Goal: Task Accomplishment & Management: Use online tool/utility

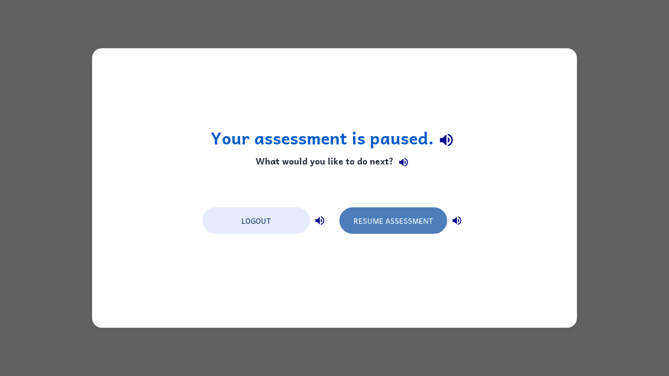
click at [413, 208] on button "Resume Assessment" at bounding box center [393, 221] width 108 height 26
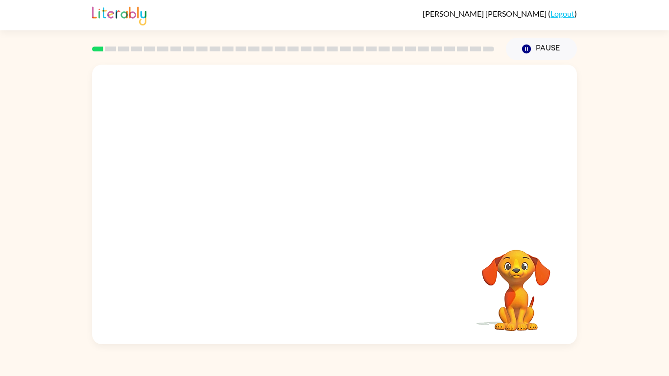
click at [448, 199] on div "Your browser must support playing .mp4 files to use Literably. Please try using…" at bounding box center [334, 205] width 485 height 280
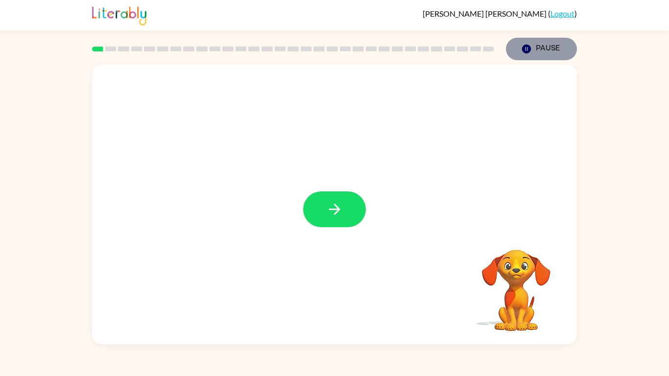
click at [535, 49] on button "Pause Pause" at bounding box center [541, 49] width 71 height 23
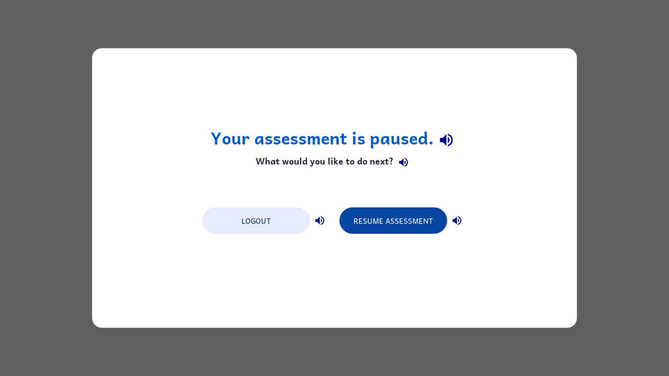
click at [358, 219] on button "Resume Assessment" at bounding box center [393, 221] width 108 height 26
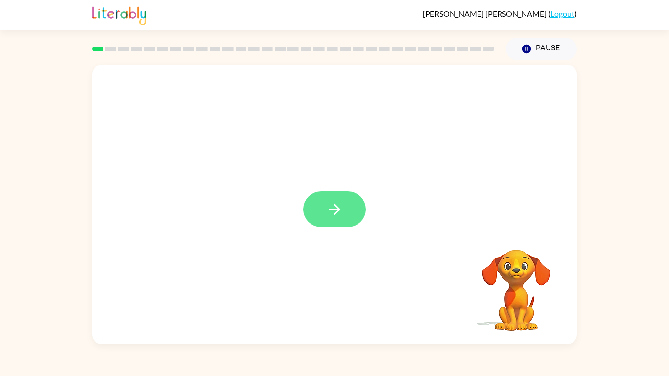
click at [333, 220] on button "button" at bounding box center [334, 209] width 63 height 36
click at [525, 275] on video "Your browser must support playing .mp4 files to use Literably. Please try using…" at bounding box center [516, 284] width 98 height 98
click at [339, 214] on icon "button" at bounding box center [334, 209] width 17 height 17
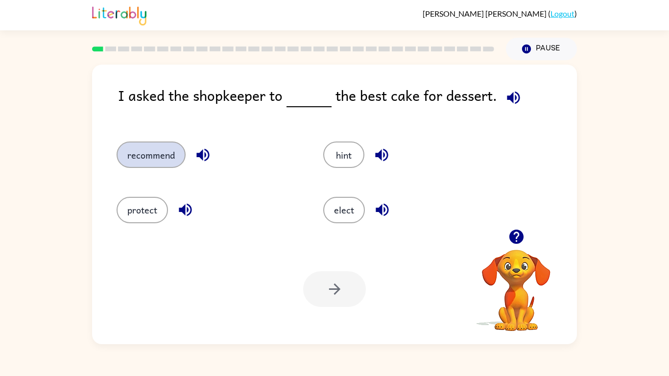
click at [151, 162] on button "recommend" at bounding box center [151, 155] width 69 height 26
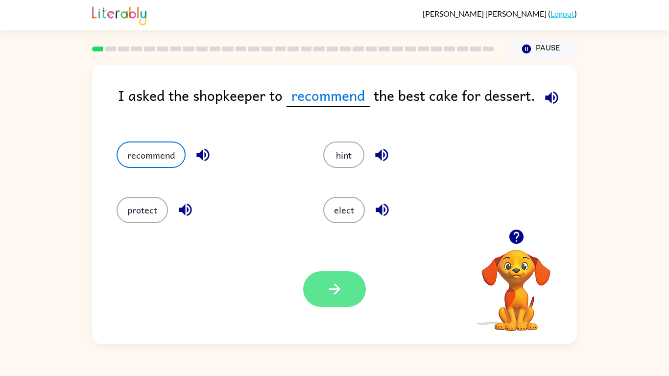
click at [332, 293] on icon "button" at bounding box center [334, 289] width 17 height 17
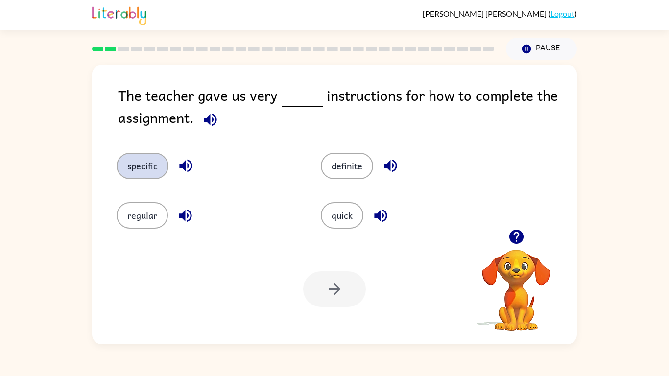
click at [131, 167] on button "specific" at bounding box center [143, 166] width 52 height 26
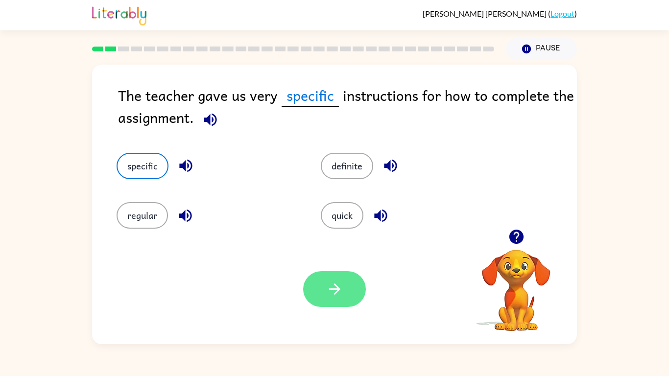
click at [337, 294] on icon "button" at bounding box center [334, 289] width 17 height 17
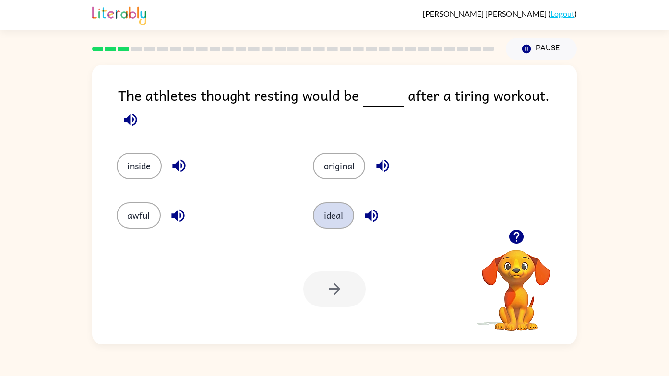
click at [346, 207] on button "ideal" at bounding box center [333, 215] width 41 height 26
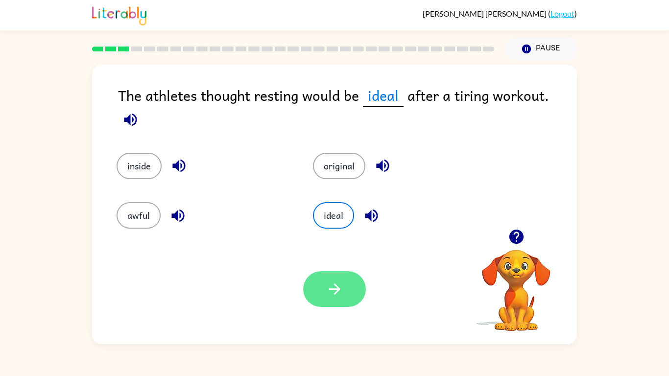
click at [320, 274] on button "button" at bounding box center [334, 289] width 63 height 36
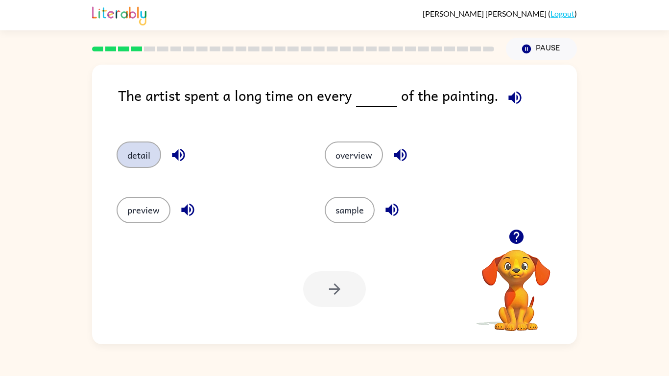
click at [151, 148] on button "detail" at bounding box center [139, 155] width 45 height 26
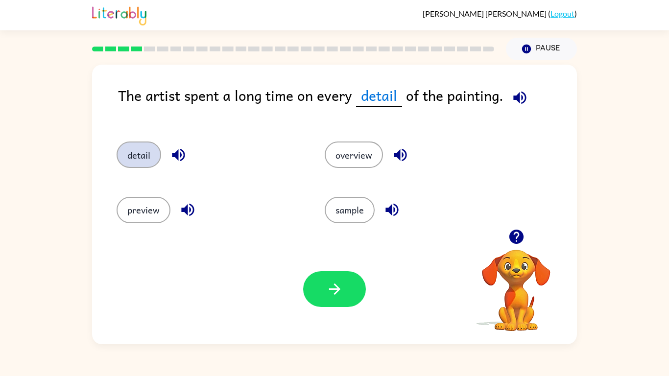
click at [117, 142] on button "detail" at bounding box center [139, 155] width 45 height 26
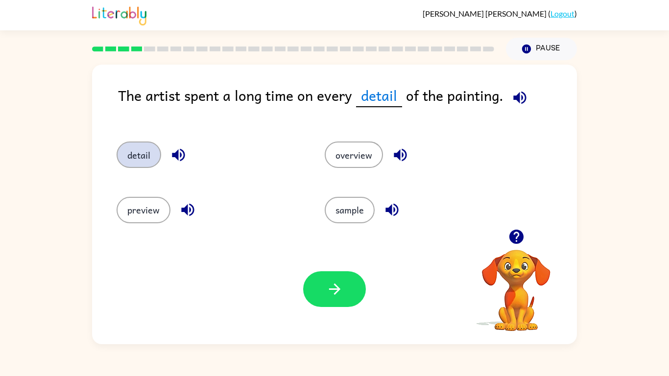
click at [117, 142] on button "detail" at bounding box center [139, 155] width 45 height 26
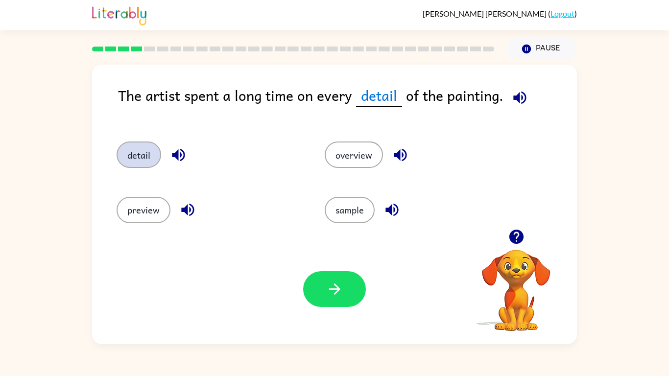
click at [117, 142] on button "detail" at bounding box center [139, 155] width 45 height 26
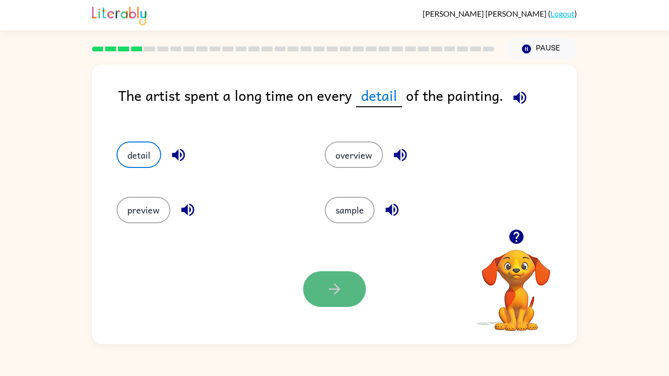
click at [331, 274] on button "button" at bounding box center [334, 289] width 63 height 36
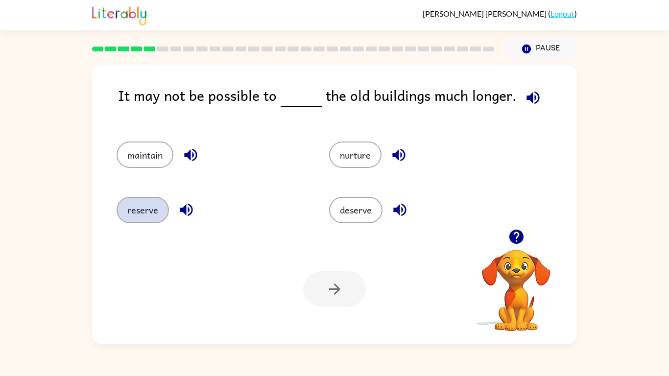
click at [145, 221] on button "reserve" at bounding box center [143, 210] width 52 height 26
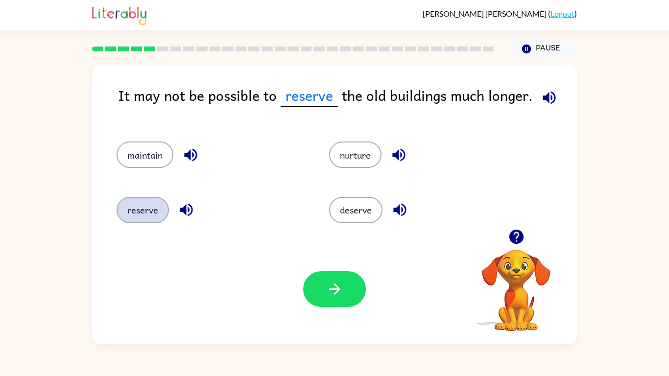
click at [117, 197] on button "reserve" at bounding box center [143, 210] width 52 height 26
click at [322, 308] on div "Your browser must support playing .mp4 files to use Literably. Please try using…" at bounding box center [334, 289] width 485 height 110
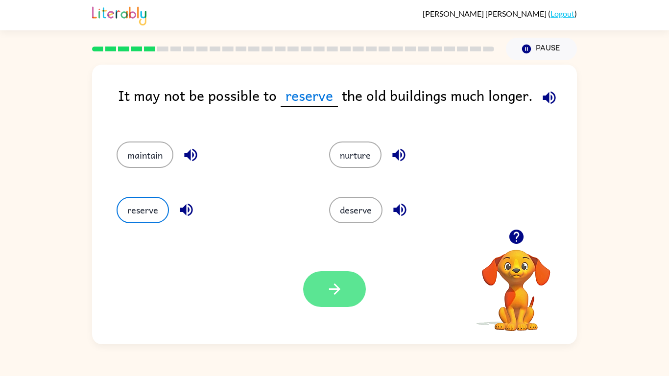
click at [311, 304] on button "button" at bounding box center [334, 289] width 63 height 36
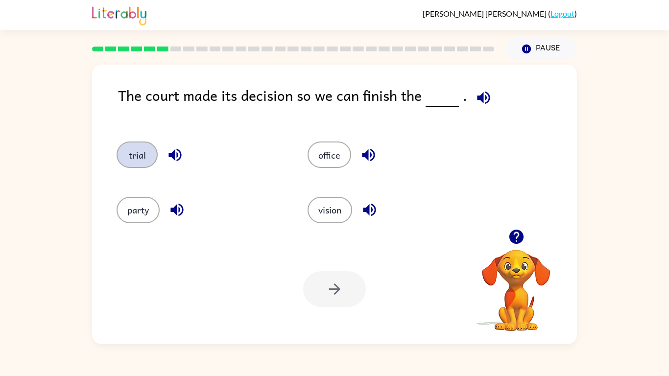
click at [142, 158] on button "trial" at bounding box center [137, 155] width 41 height 26
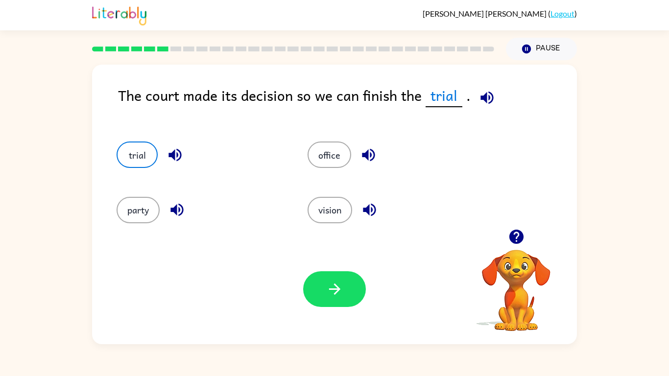
click at [117, 142] on button "trial" at bounding box center [137, 155] width 41 height 26
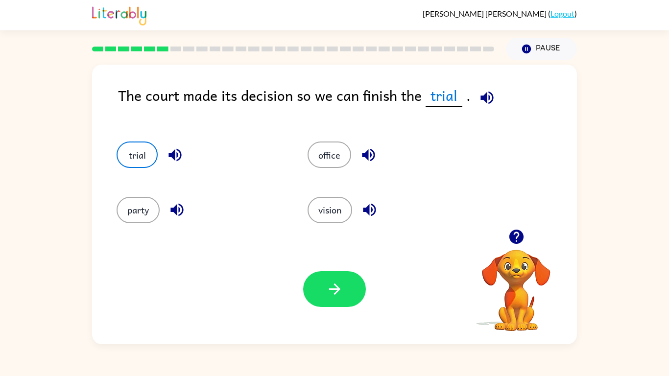
click at [117, 142] on button "trial" at bounding box center [137, 155] width 41 height 26
click at [348, 300] on button "button" at bounding box center [334, 289] width 63 height 36
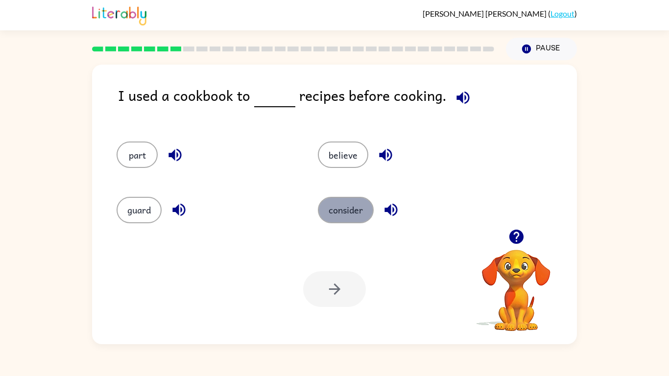
click at [344, 202] on button "consider" at bounding box center [346, 210] width 56 height 26
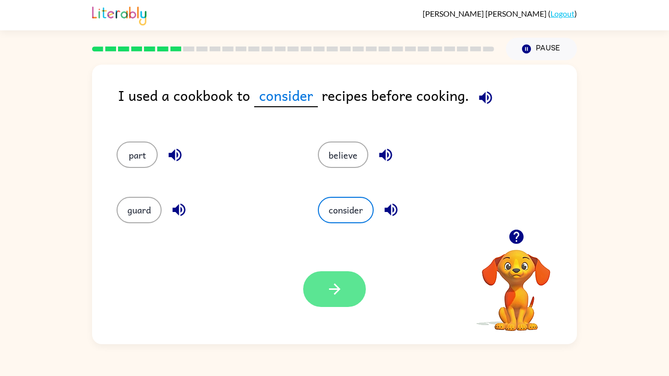
click at [328, 289] on icon "button" at bounding box center [334, 289] width 17 height 17
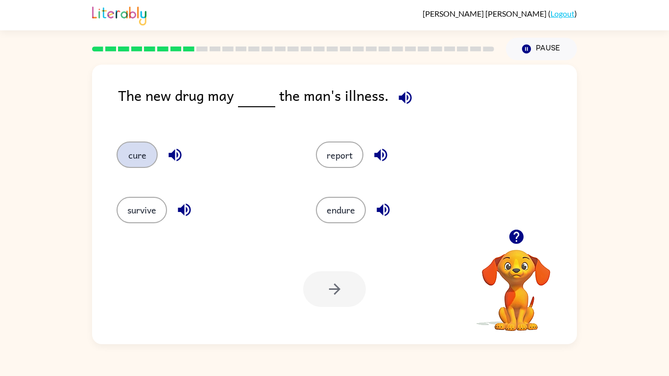
click at [132, 157] on button "cure" at bounding box center [137, 155] width 41 height 26
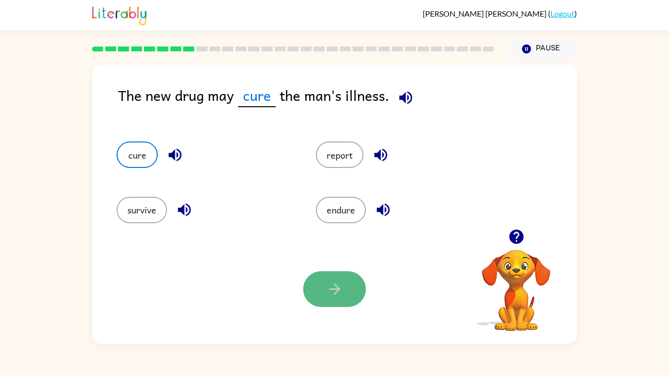
click at [331, 293] on icon "button" at bounding box center [334, 289] width 17 height 17
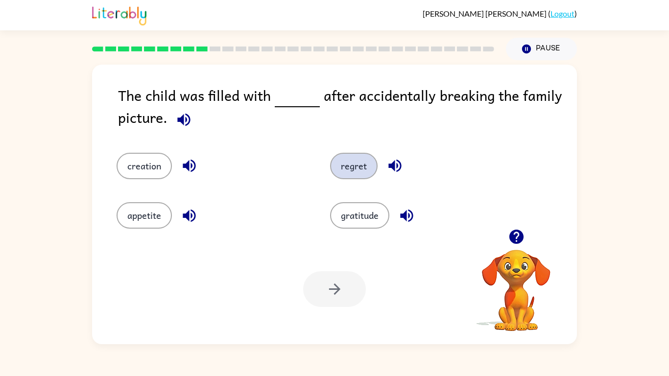
click at [369, 165] on button "regret" at bounding box center [353, 166] width 47 height 26
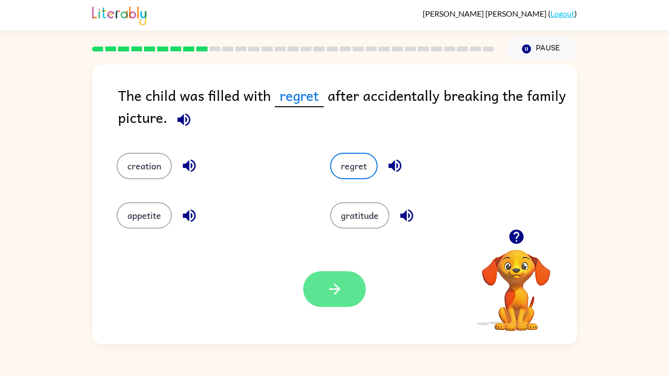
click at [334, 304] on button "button" at bounding box center [334, 289] width 63 height 36
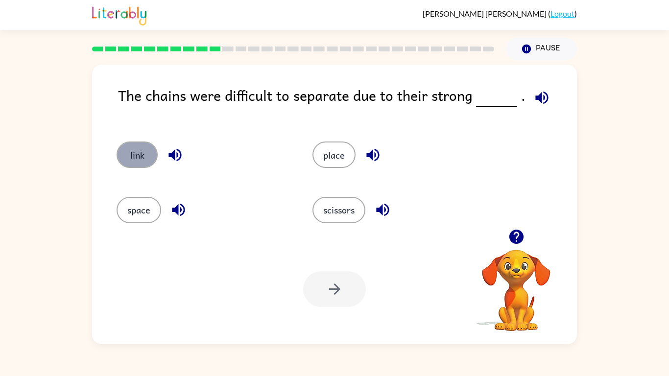
click at [146, 155] on button "link" at bounding box center [137, 155] width 41 height 26
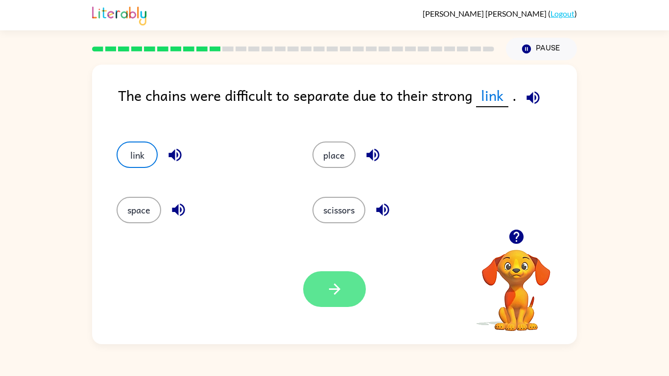
click at [354, 276] on button "button" at bounding box center [334, 289] width 63 height 36
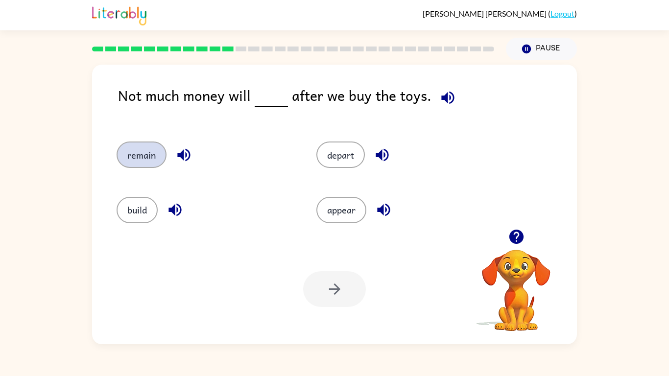
click at [142, 166] on button "remain" at bounding box center [142, 155] width 50 height 26
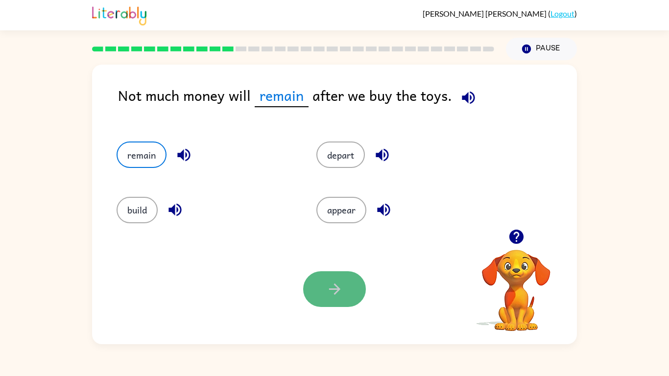
click at [314, 295] on button "button" at bounding box center [334, 289] width 63 height 36
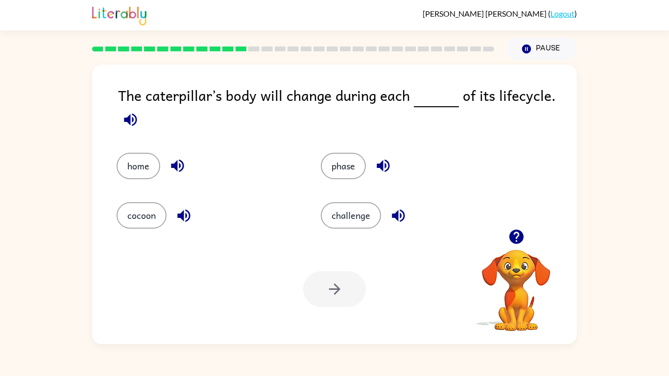
click at [345, 184] on div "challenge" at bounding box center [404, 208] width 204 height 49
click at [337, 176] on button "phase" at bounding box center [343, 166] width 45 height 26
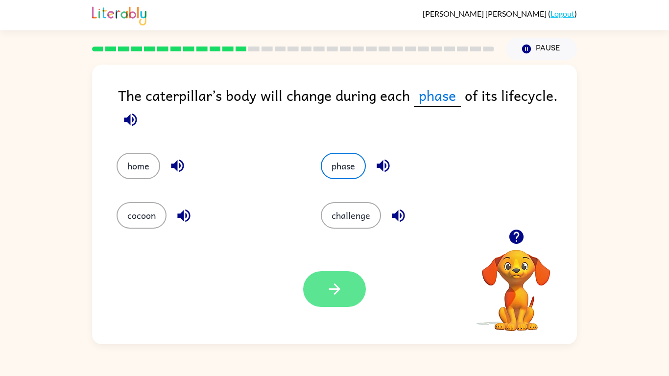
click at [328, 294] on icon "button" at bounding box center [334, 289] width 17 height 17
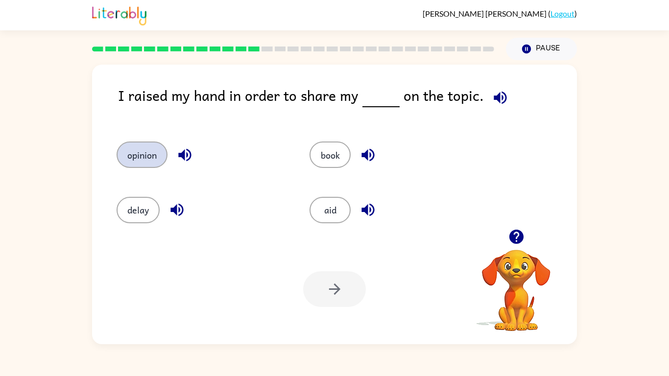
click at [141, 147] on button "opinion" at bounding box center [142, 155] width 51 height 26
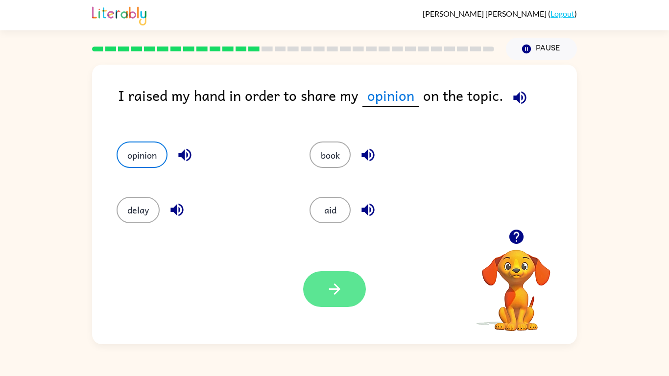
click at [329, 293] on icon "button" at bounding box center [334, 289] width 17 height 17
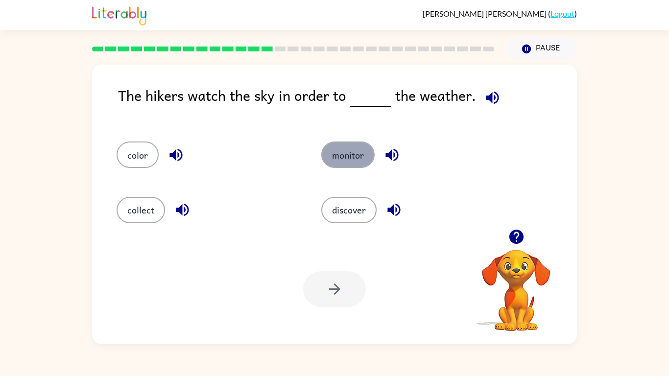
click at [362, 142] on button "monitor" at bounding box center [347, 155] width 53 height 26
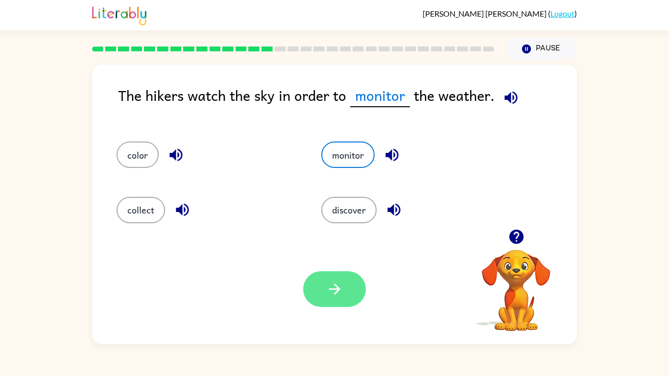
click at [340, 300] on button "button" at bounding box center [334, 289] width 63 height 36
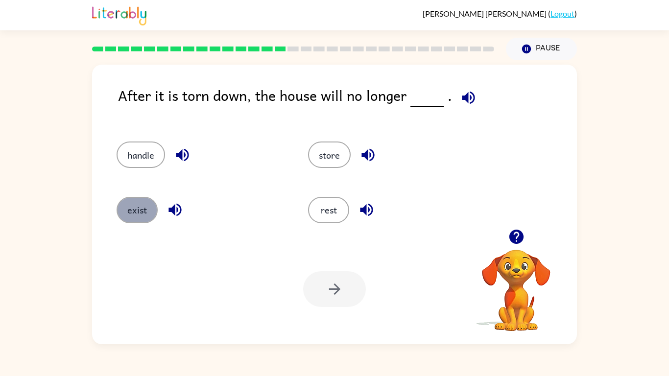
click at [121, 206] on button "exist" at bounding box center [137, 210] width 41 height 26
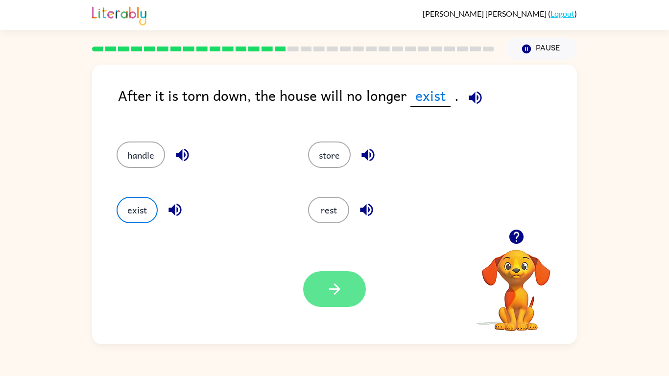
click at [328, 284] on icon "button" at bounding box center [334, 289] width 17 height 17
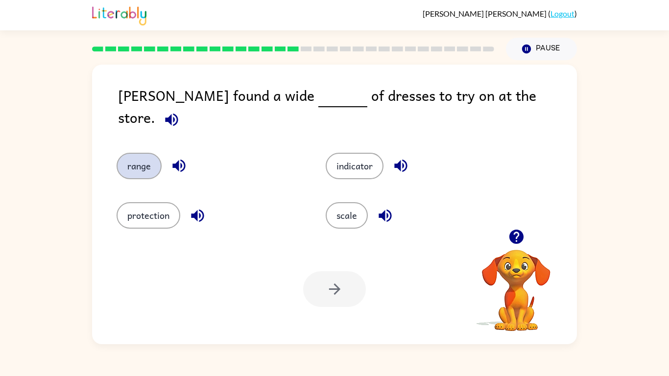
click at [153, 162] on button "range" at bounding box center [139, 166] width 45 height 26
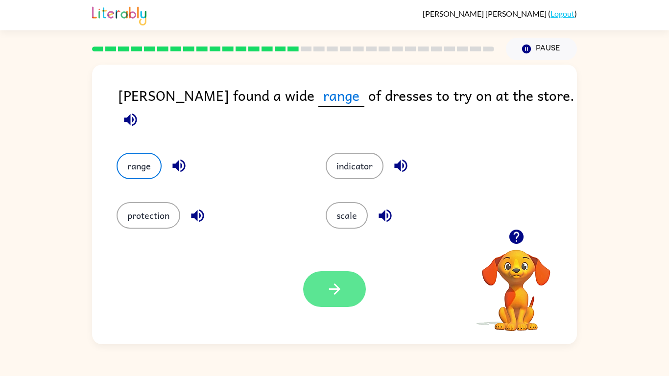
click at [306, 286] on button "button" at bounding box center [334, 289] width 63 height 36
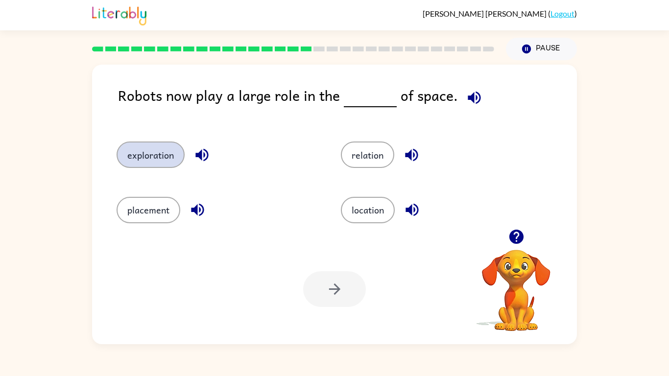
click at [151, 166] on button "exploration" at bounding box center [151, 155] width 68 height 26
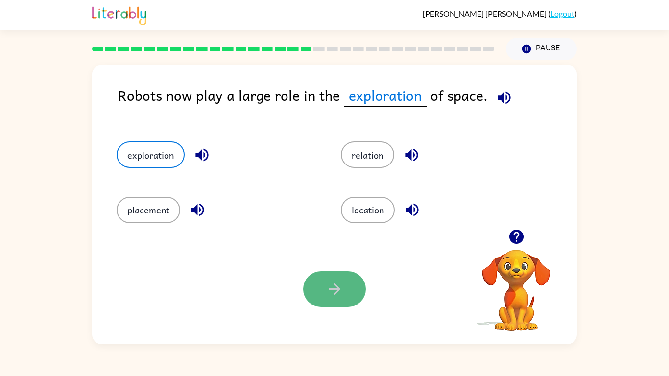
click at [337, 287] on icon "button" at bounding box center [334, 289] width 11 height 11
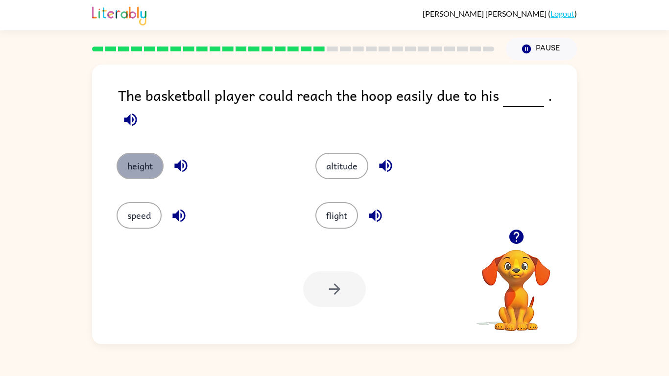
click at [157, 159] on button "height" at bounding box center [140, 166] width 47 height 26
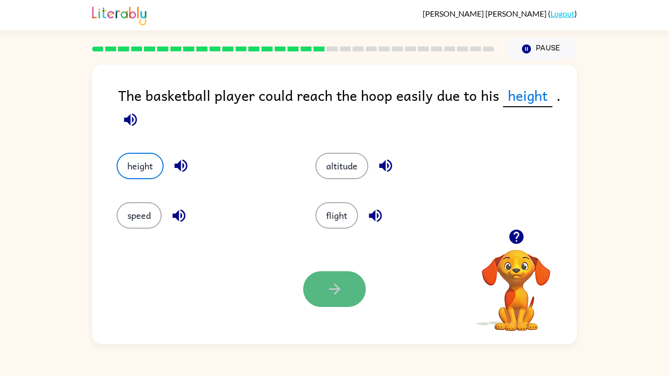
click at [337, 288] on icon "button" at bounding box center [334, 289] width 11 height 11
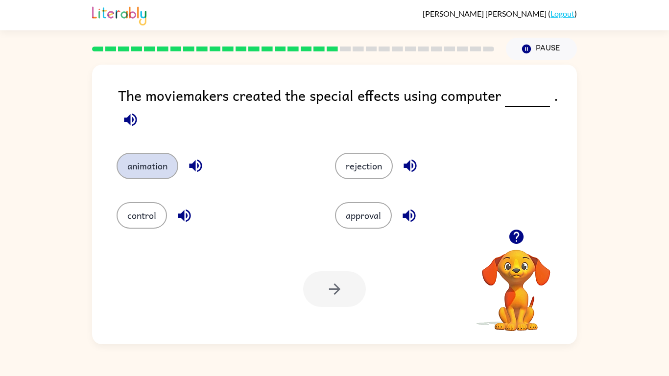
click at [138, 176] on button "animation" at bounding box center [148, 166] width 62 height 26
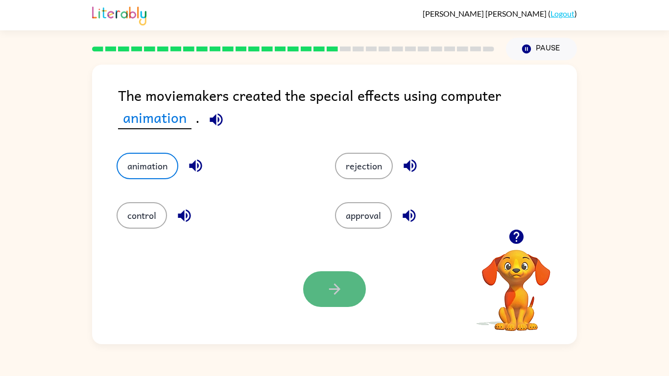
click at [319, 285] on button "button" at bounding box center [334, 289] width 63 height 36
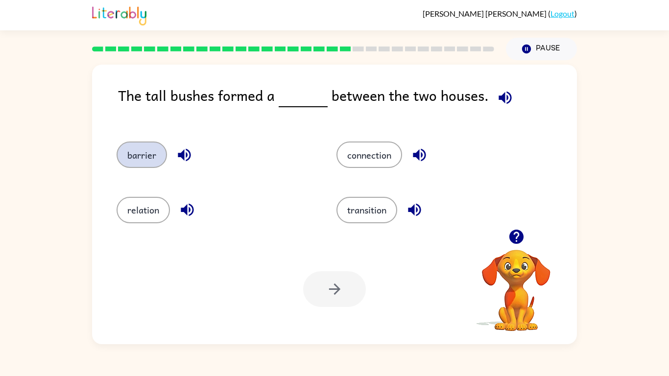
click at [148, 148] on button "barrier" at bounding box center [142, 155] width 50 height 26
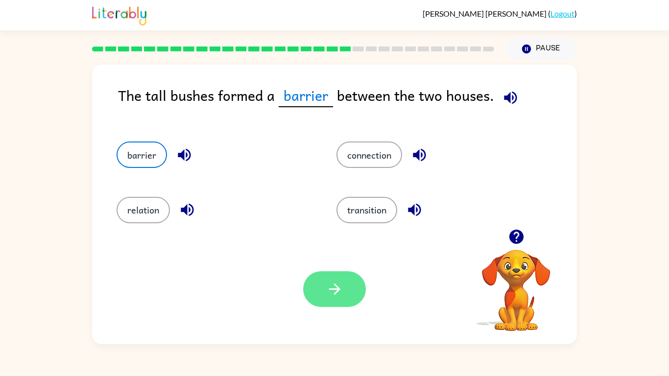
click at [331, 282] on icon "button" at bounding box center [334, 289] width 17 height 17
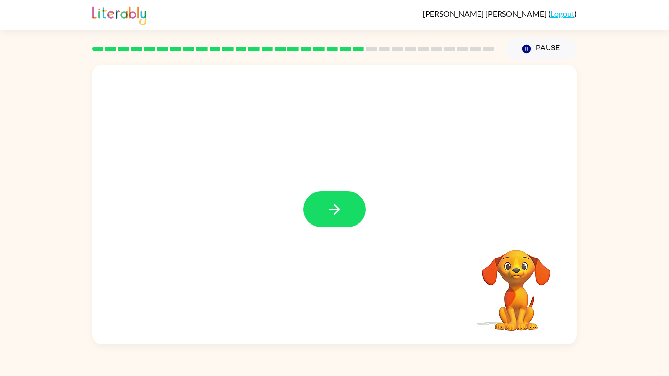
click at [349, 215] on button "button" at bounding box center [334, 209] width 63 height 36
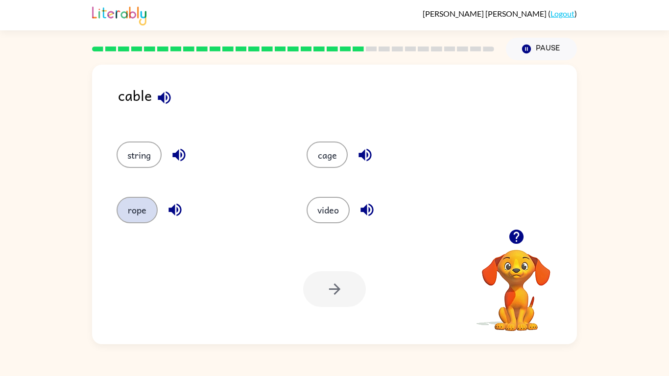
click at [132, 198] on button "rope" at bounding box center [137, 210] width 41 height 26
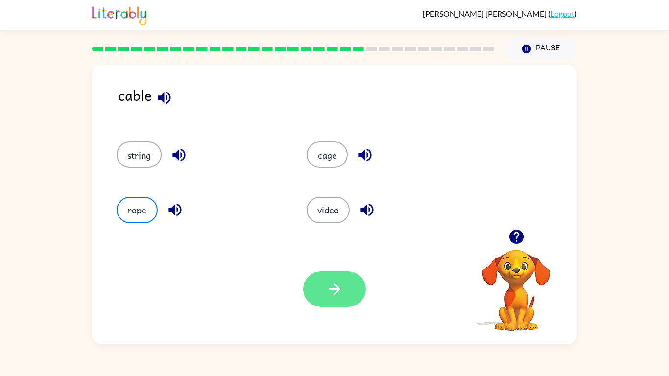
click at [335, 293] on icon "button" at bounding box center [334, 289] width 11 height 11
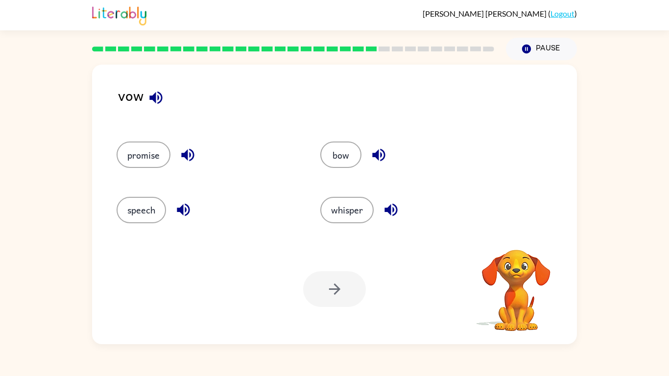
click at [155, 99] on icon "button" at bounding box center [155, 97] width 13 height 13
click at [152, 213] on button "speech" at bounding box center [141, 210] width 49 height 26
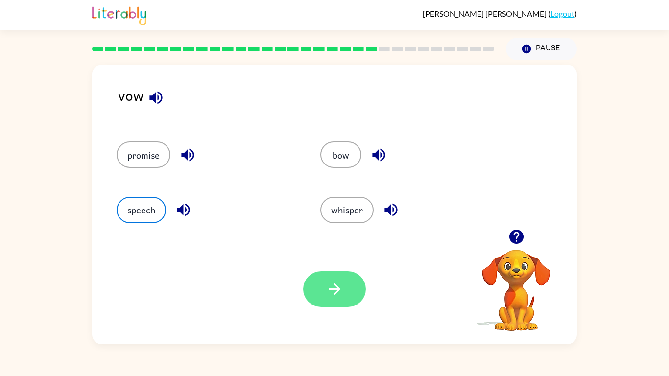
click at [356, 290] on button "button" at bounding box center [334, 289] width 63 height 36
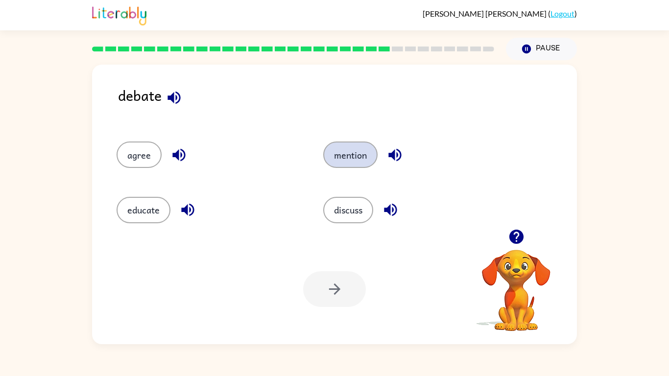
click at [363, 153] on button "mention" at bounding box center [350, 155] width 54 height 26
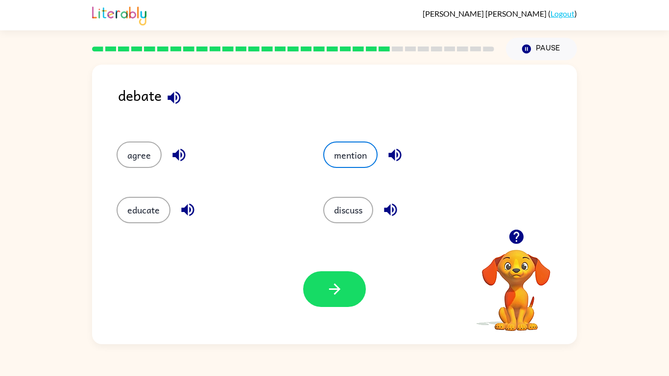
click at [384, 261] on div "Your browser must support playing .mp4 files to use Literably. Please try using…" at bounding box center [334, 289] width 485 height 110
click at [346, 286] on button "button" at bounding box center [334, 289] width 63 height 36
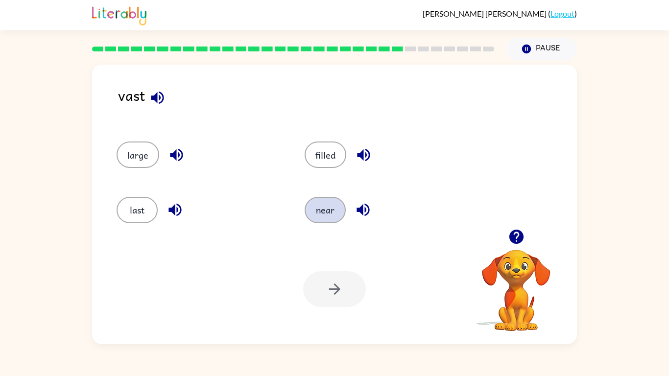
click at [327, 209] on button "near" at bounding box center [325, 210] width 41 height 26
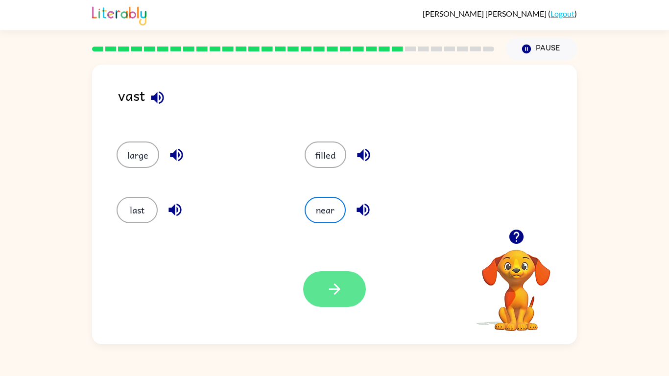
click at [342, 306] on button "button" at bounding box center [334, 289] width 63 height 36
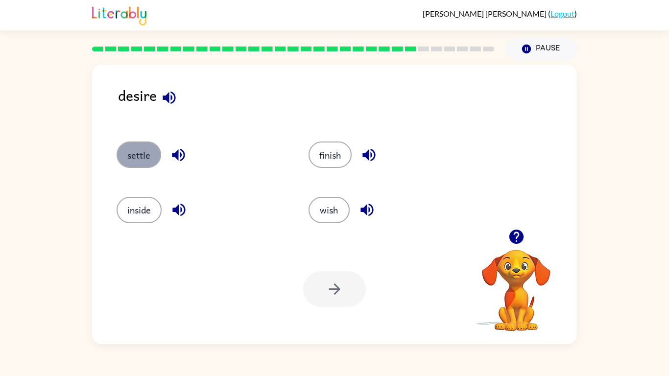
click at [152, 156] on button "settle" at bounding box center [139, 155] width 45 height 26
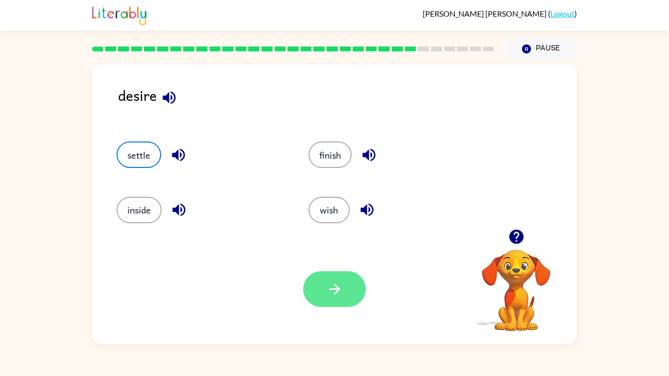
click at [337, 291] on icon "button" at bounding box center [334, 289] width 11 height 11
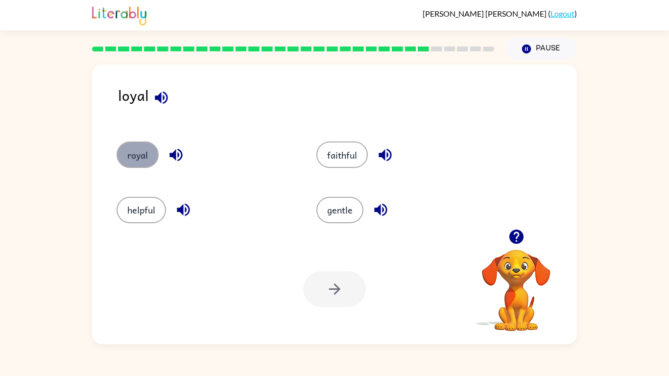
click at [139, 162] on button "royal" at bounding box center [138, 155] width 42 height 26
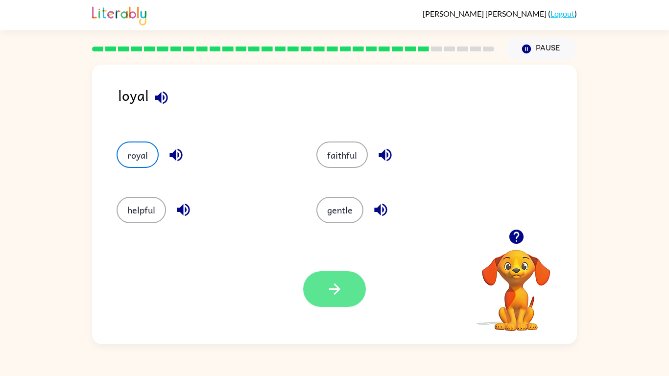
click at [336, 295] on icon "button" at bounding box center [334, 289] width 17 height 17
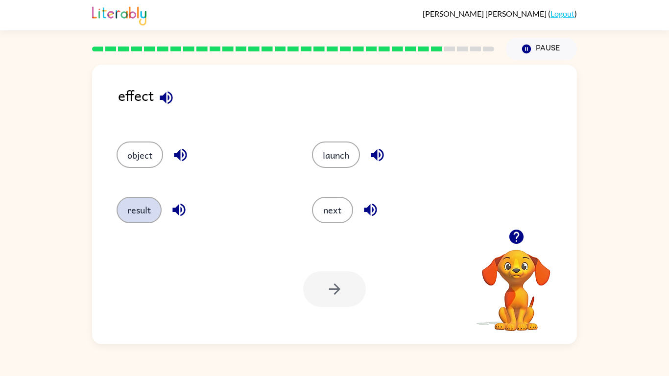
click at [150, 203] on button "result" at bounding box center [139, 210] width 45 height 26
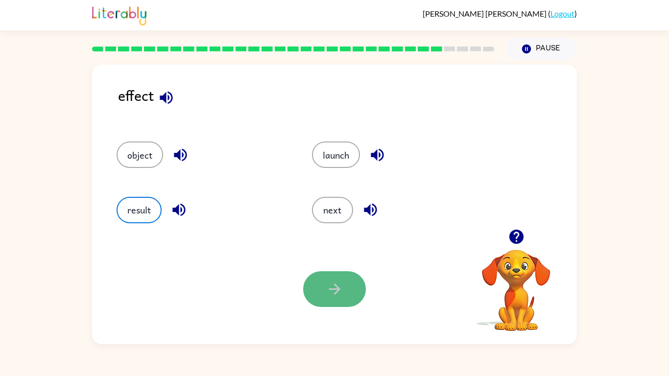
click at [323, 297] on button "button" at bounding box center [334, 289] width 63 height 36
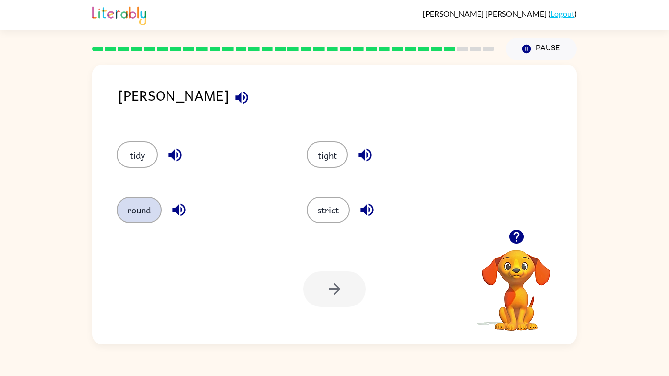
click at [137, 207] on button "round" at bounding box center [139, 210] width 45 height 26
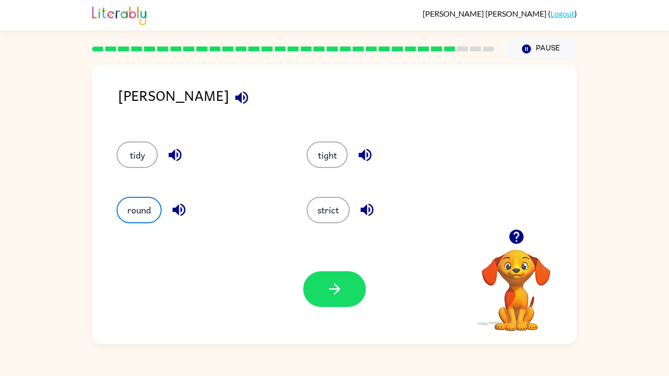
click at [359, 306] on div at bounding box center [334, 289] width 63 height 36
click at [352, 296] on button "button" at bounding box center [334, 289] width 63 height 36
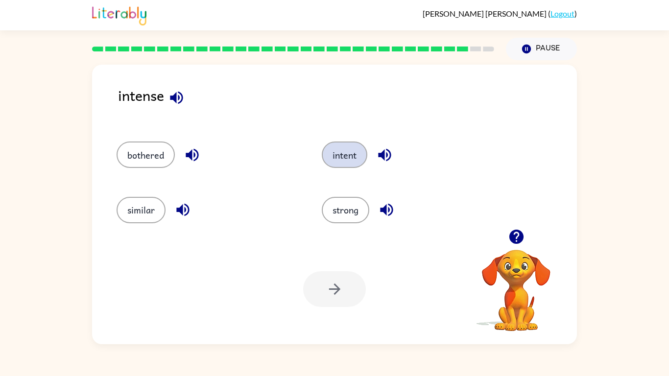
click at [352, 155] on button "intent" at bounding box center [345, 155] width 46 height 26
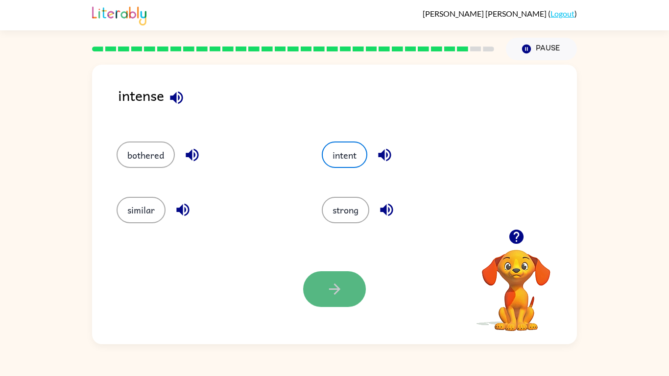
click at [341, 296] on icon "button" at bounding box center [334, 289] width 17 height 17
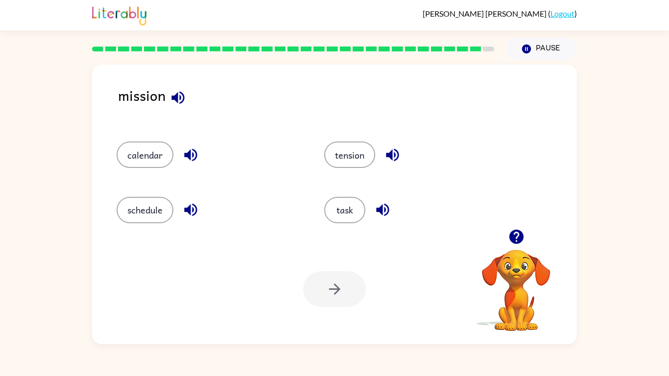
click at [266, 237] on div "Your browser must support playing .mp4 files to use Literably. Please try using…" at bounding box center [334, 289] width 485 height 110
click at [346, 211] on button "task" at bounding box center [344, 210] width 41 height 26
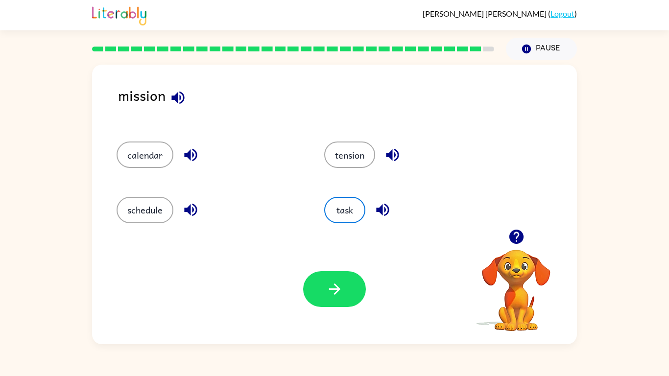
click at [325, 270] on div "Your browser must support playing .mp4 files to use Literably. Please try using…" at bounding box center [334, 289] width 485 height 110
click at [324, 277] on button "button" at bounding box center [334, 289] width 63 height 36
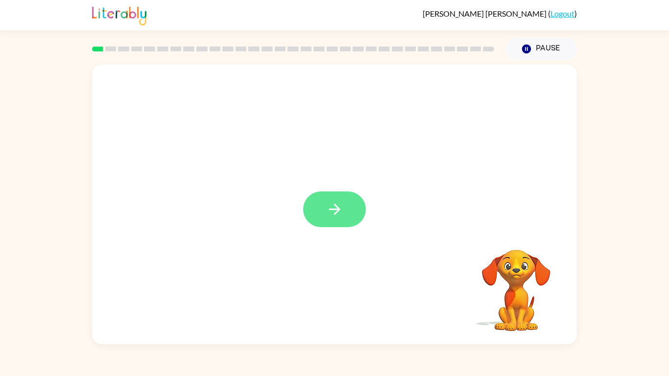
click at [310, 200] on button "button" at bounding box center [334, 209] width 63 height 36
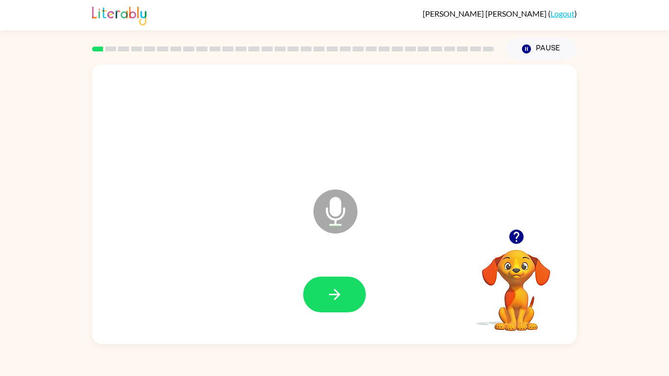
click at [328, 217] on icon at bounding box center [335, 212] width 44 height 44
click at [340, 217] on icon "Microphone The Microphone is here when it is your turn to talk" at bounding box center [384, 223] width 147 height 73
click at [308, 306] on button "button" at bounding box center [334, 295] width 63 height 36
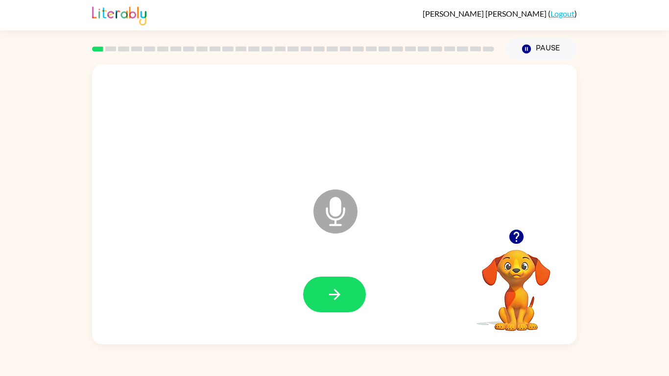
drag, startPoint x: 332, startPoint y: 232, endPoint x: 333, endPoint y: 226, distance: 5.9
click at [333, 226] on icon at bounding box center [335, 212] width 44 height 44
click at [332, 216] on icon at bounding box center [335, 212] width 44 height 44
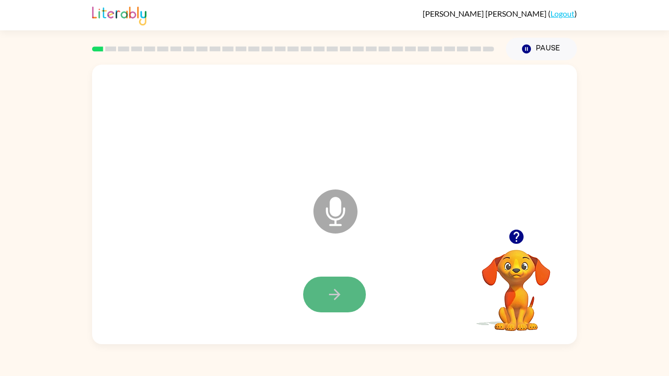
click at [309, 297] on button "button" at bounding box center [334, 295] width 63 height 36
click at [318, 291] on button "button" at bounding box center [334, 295] width 63 height 36
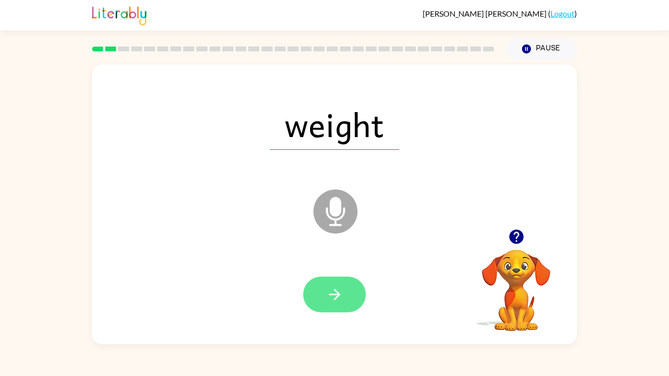
click at [331, 298] on icon "button" at bounding box center [334, 294] width 17 height 17
click at [331, 296] on icon "button" at bounding box center [334, 294] width 17 height 17
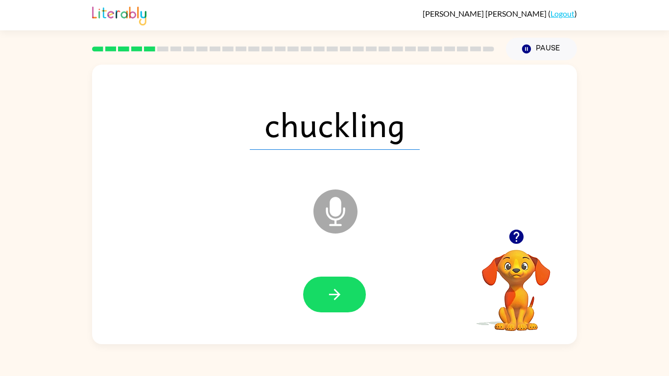
click at [331, 296] on icon "button" at bounding box center [334, 294] width 17 height 17
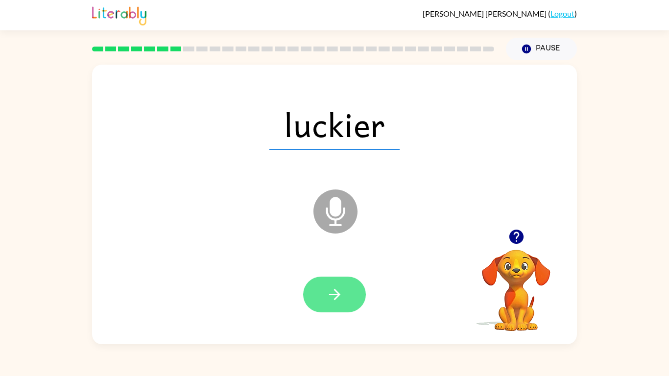
click at [331, 296] on icon "button" at bounding box center [334, 294] width 17 height 17
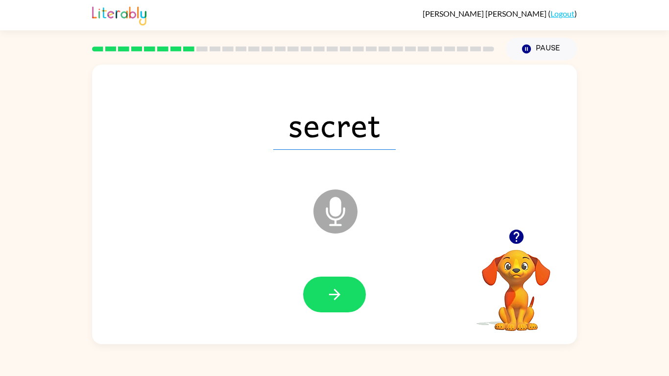
click at [331, 296] on icon "button" at bounding box center [334, 294] width 17 height 17
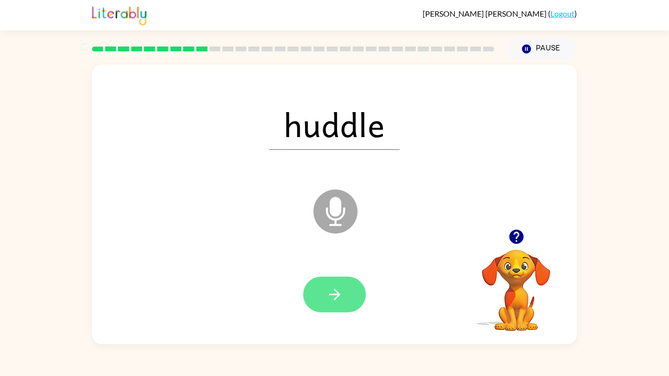
click at [331, 296] on icon "button" at bounding box center [334, 294] width 17 height 17
click at [331, 295] on icon "button" at bounding box center [334, 294] width 17 height 17
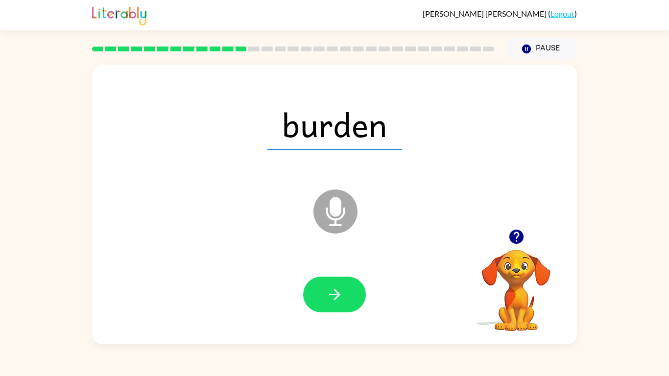
click at [331, 298] on icon "button" at bounding box center [334, 294] width 17 height 17
click at [331, 299] on icon "button" at bounding box center [334, 294] width 17 height 17
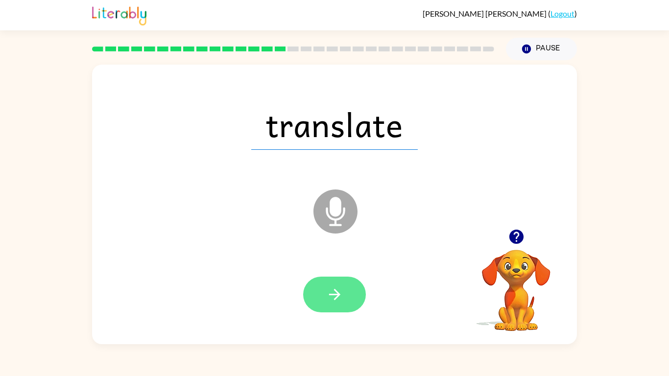
click at [331, 299] on icon "button" at bounding box center [334, 294] width 17 height 17
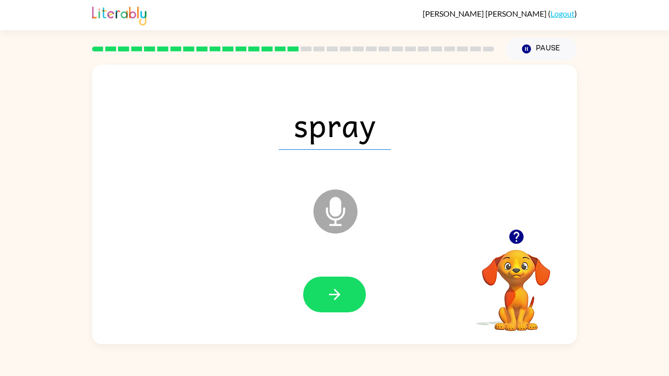
click at [331, 300] on icon "button" at bounding box center [334, 294] width 17 height 17
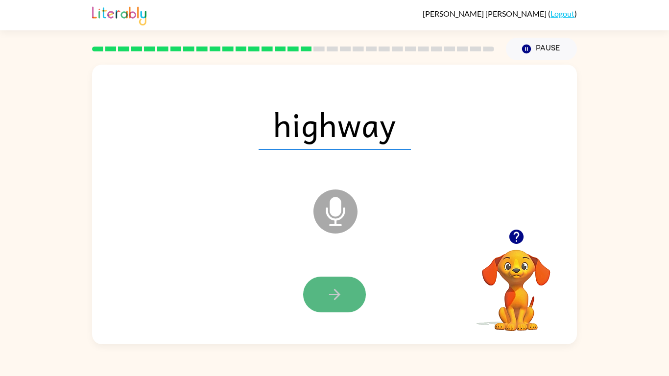
click at [331, 304] on button "button" at bounding box center [334, 295] width 63 height 36
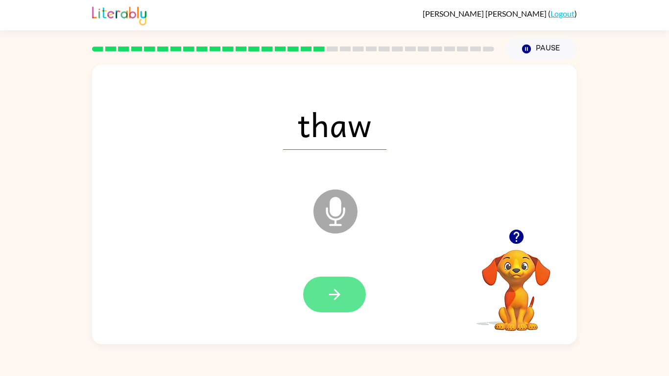
click at [331, 303] on button "button" at bounding box center [334, 295] width 63 height 36
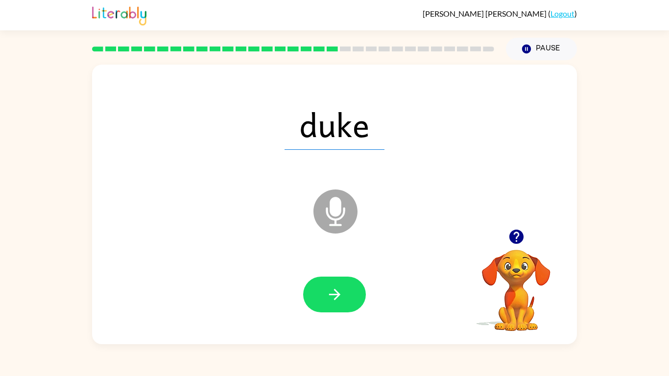
click at [331, 303] on button "button" at bounding box center [334, 295] width 63 height 36
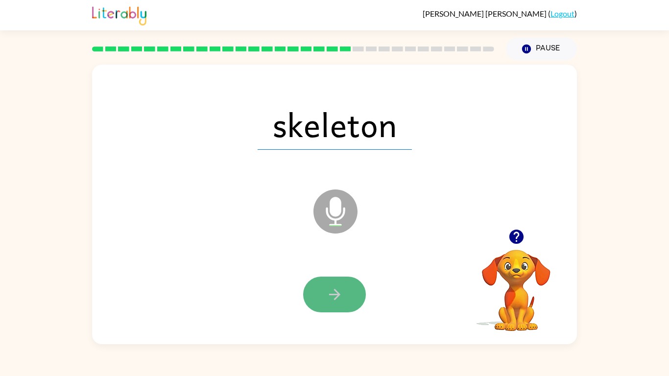
click at [331, 303] on button "button" at bounding box center [334, 295] width 63 height 36
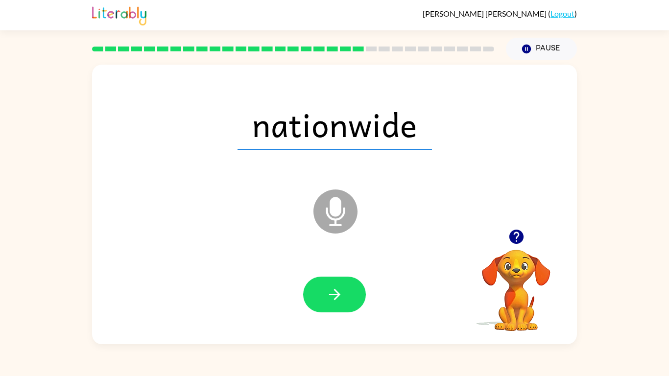
click at [331, 303] on button "button" at bounding box center [334, 295] width 63 height 36
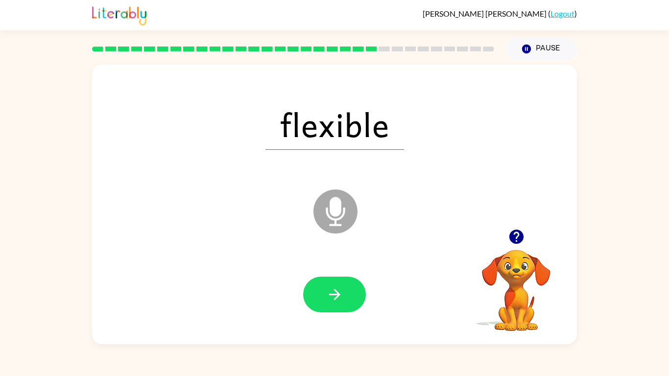
click at [331, 303] on button "button" at bounding box center [334, 295] width 63 height 36
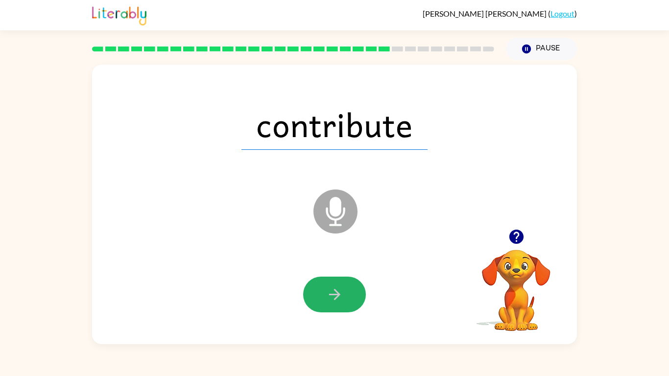
click at [331, 303] on button "button" at bounding box center [334, 295] width 63 height 36
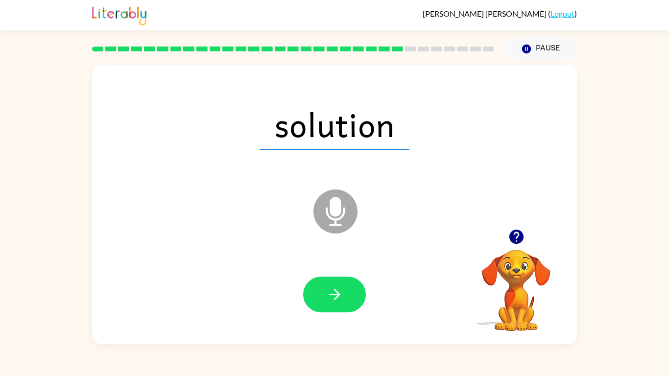
click at [331, 303] on button "button" at bounding box center [334, 295] width 63 height 36
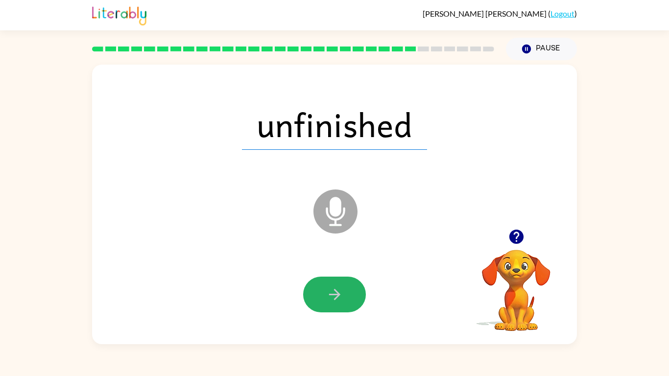
click at [331, 303] on icon "button" at bounding box center [334, 294] width 17 height 17
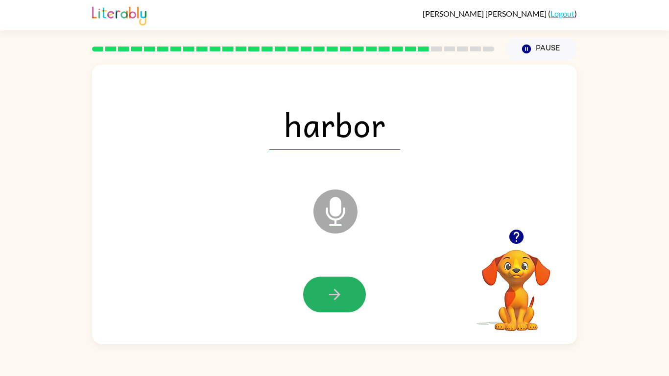
click at [331, 303] on icon "button" at bounding box center [334, 294] width 17 height 17
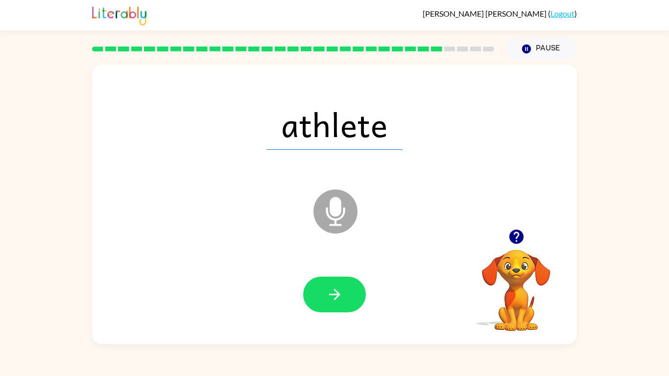
click at [331, 303] on icon "button" at bounding box center [334, 294] width 17 height 17
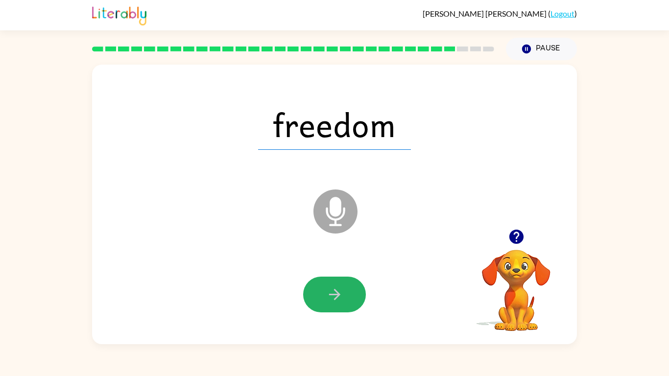
click at [331, 303] on icon "button" at bounding box center [334, 294] width 17 height 17
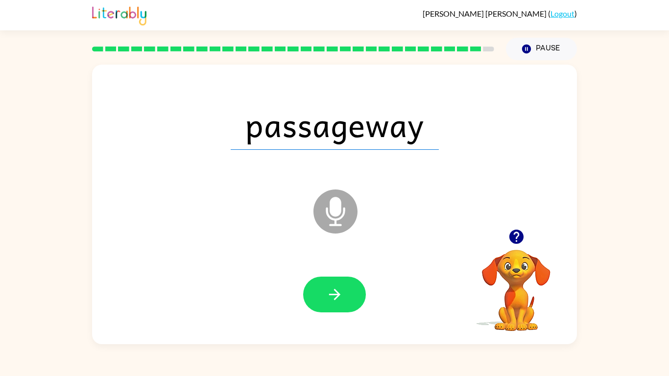
click at [331, 303] on icon "button" at bounding box center [334, 294] width 17 height 17
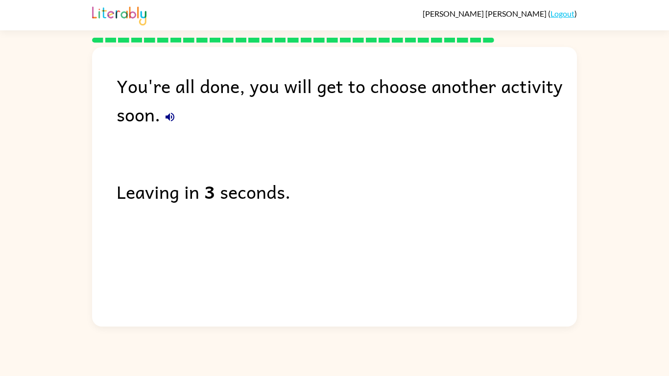
click at [331, 303] on div "You're all done, you will get to choose another activity soon. Leaving in 3 sec…" at bounding box center [334, 184] width 485 height 275
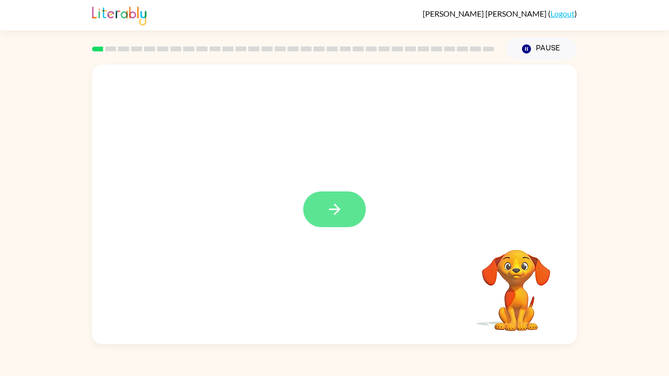
click at [330, 204] on icon "button" at bounding box center [334, 209] width 17 height 17
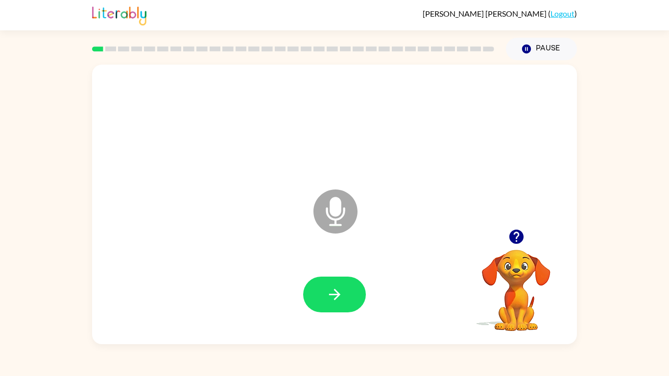
click at [332, 316] on div at bounding box center [334, 295] width 465 height 80
click at [329, 305] on button "button" at bounding box center [334, 295] width 63 height 36
click at [338, 278] on button "button" at bounding box center [334, 295] width 63 height 36
click at [338, 280] on button "button" at bounding box center [334, 295] width 63 height 36
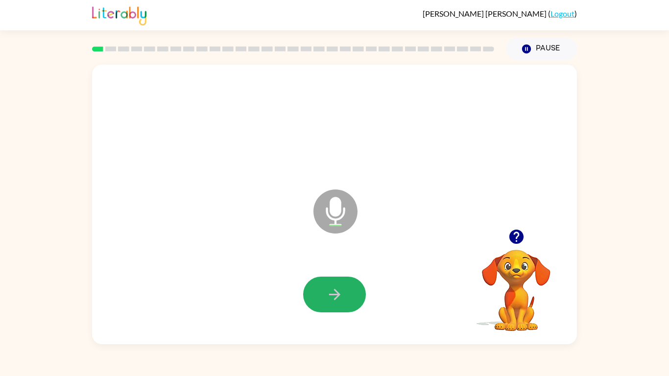
click at [338, 280] on button "button" at bounding box center [334, 295] width 63 height 36
click at [514, 237] on icon "button" at bounding box center [516, 237] width 14 height 14
click at [351, 299] on button "button" at bounding box center [334, 295] width 63 height 36
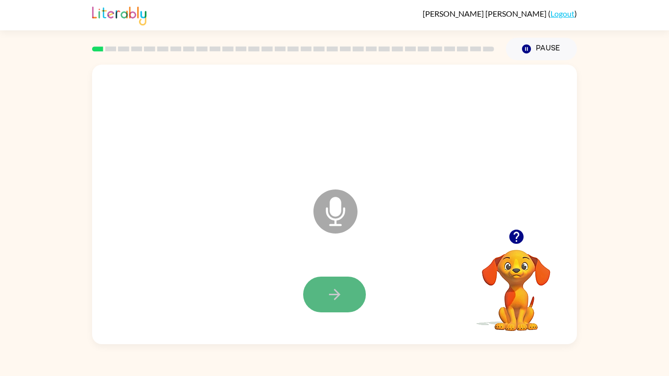
click at [338, 294] on icon "button" at bounding box center [334, 294] width 11 height 11
click at [339, 289] on icon "button" at bounding box center [334, 294] width 17 height 17
click at [522, 265] on video "Your browser must support playing .mp4 files to use Literably. Please try using…" at bounding box center [516, 284] width 98 height 98
click at [518, 240] on icon "button" at bounding box center [516, 237] width 14 height 14
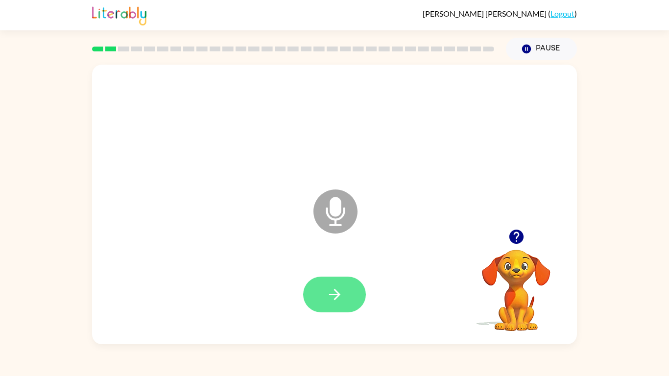
click at [311, 299] on button "button" at bounding box center [334, 295] width 63 height 36
click at [517, 232] on icon "button" at bounding box center [516, 236] width 17 height 17
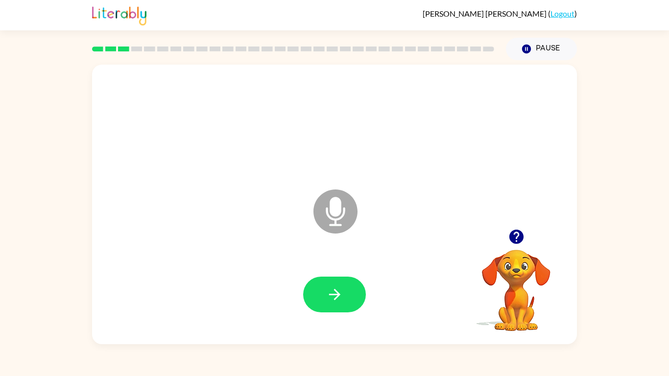
click at [366, 287] on div at bounding box center [334, 295] width 465 height 80
click at [356, 292] on button "button" at bounding box center [334, 295] width 63 height 36
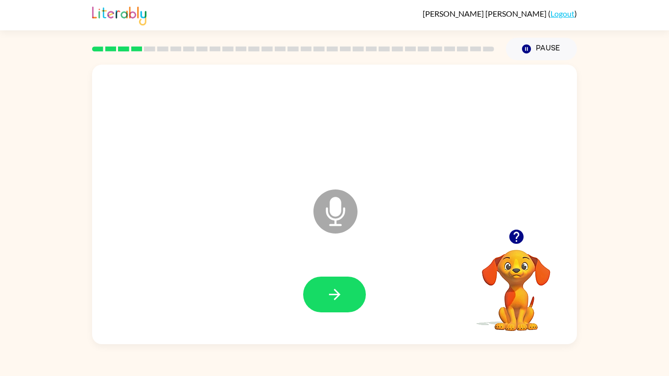
click at [356, 292] on button "button" at bounding box center [334, 295] width 63 height 36
click at [344, 298] on button "button" at bounding box center [334, 295] width 63 height 36
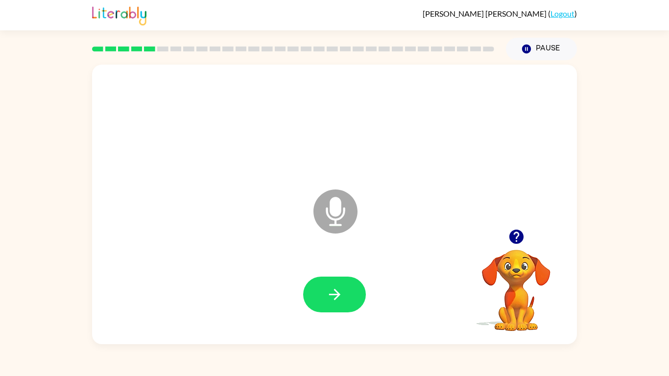
click at [344, 298] on button "button" at bounding box center [334, 295] width 63 height 36
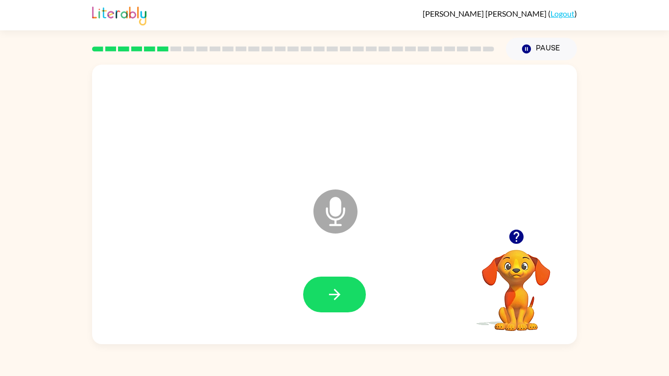
click at [344, 298] on button "button" at bounding box center [334, 295] width 63 height 36
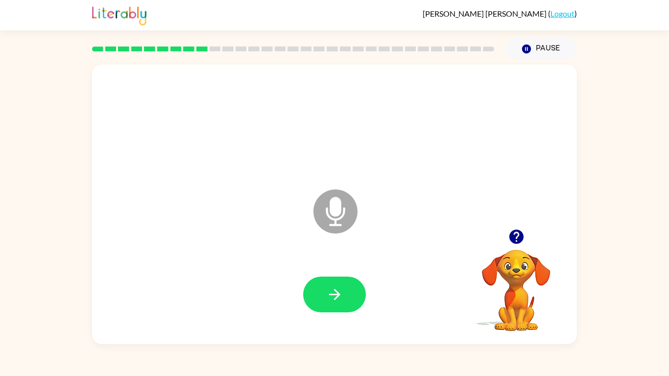
click at [344, 298] on button "button" at bounding box center [334, 295] width 63 height 36
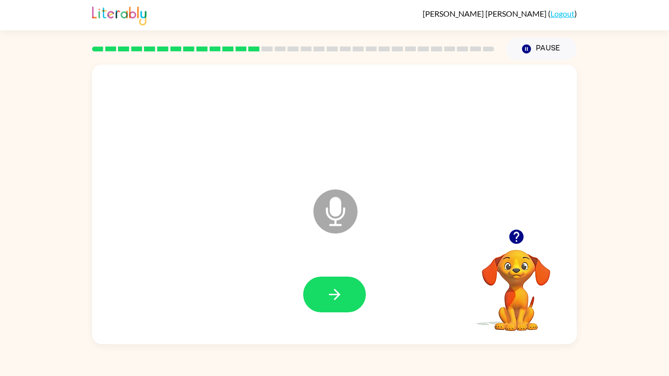
click at [344, 298] on button "button" at bounding box center [334, 295] width 63 height 36
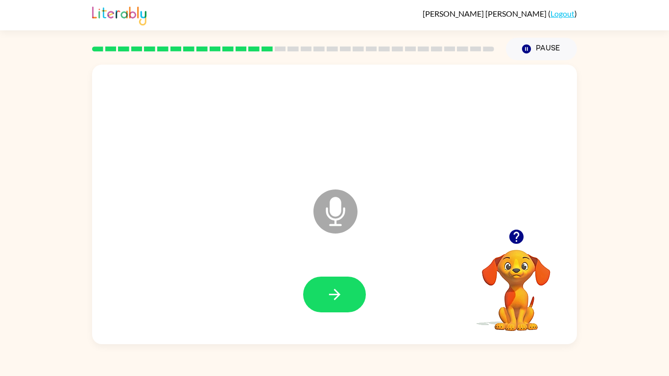
click at [344, 298] on button "button" at bounding box center [334, 295] width 63 height 36
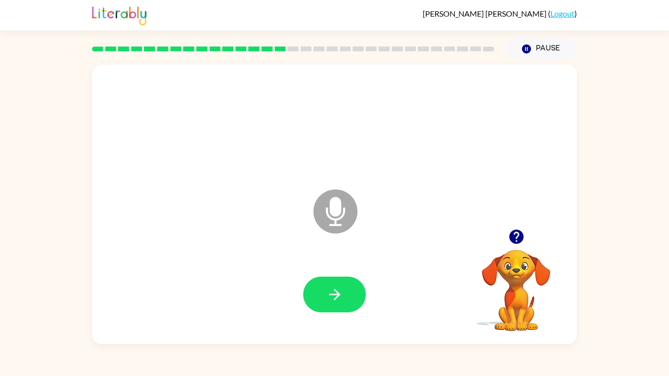
click at [344, 298] on button "button" at bounding box center [334, 295] width 63 height 36
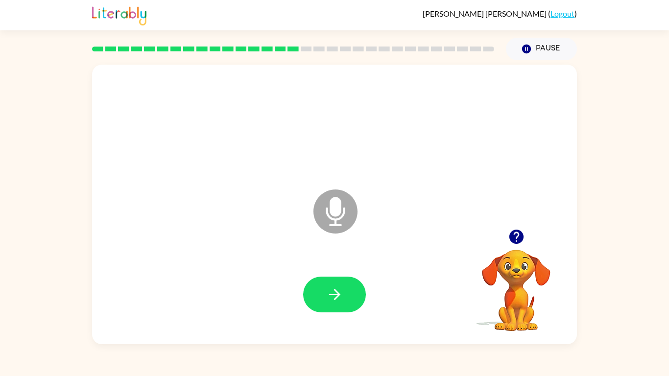
click at [344, 298] on button "button" at bounding box center [334, 295] width 63 height 36
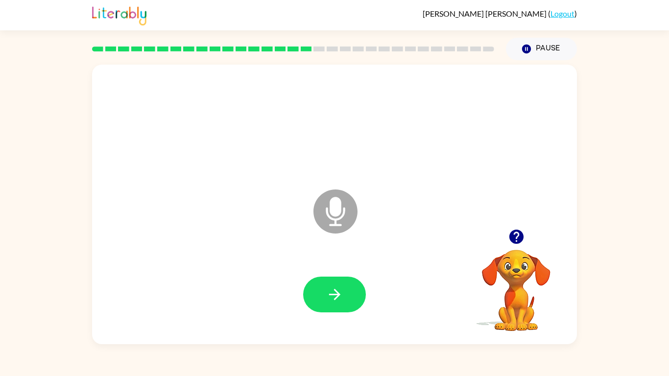
click at [344, 298] on button "button" at bounding box center [334, 295] width 63 height 36
